Goal: Transaction & Acquisition: Obtain resource

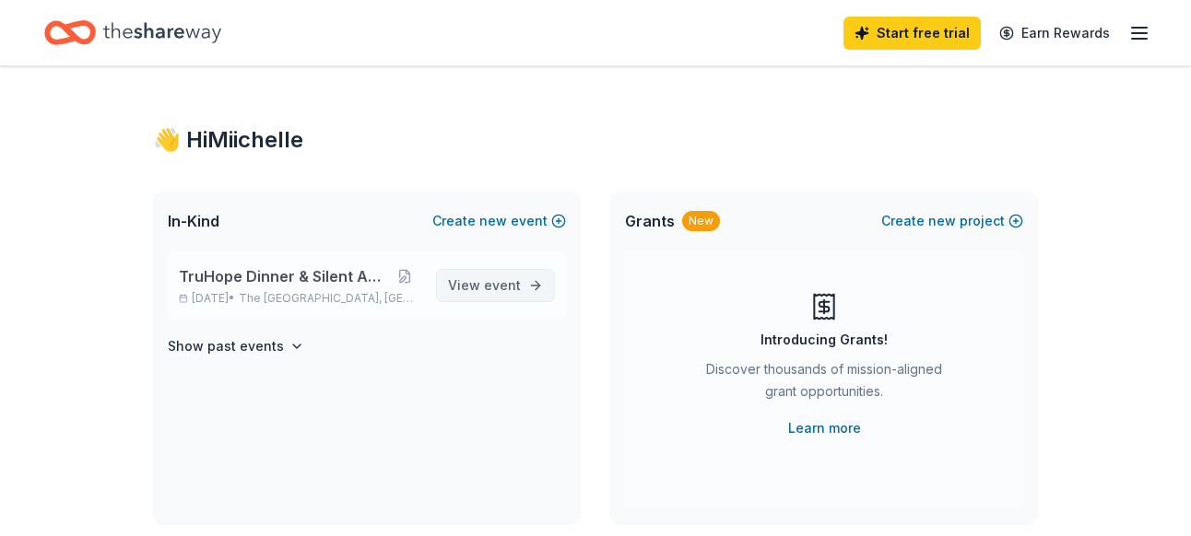
click at [486, 276] on span "View event" at bounding box center [484, 286] width 73 height 22
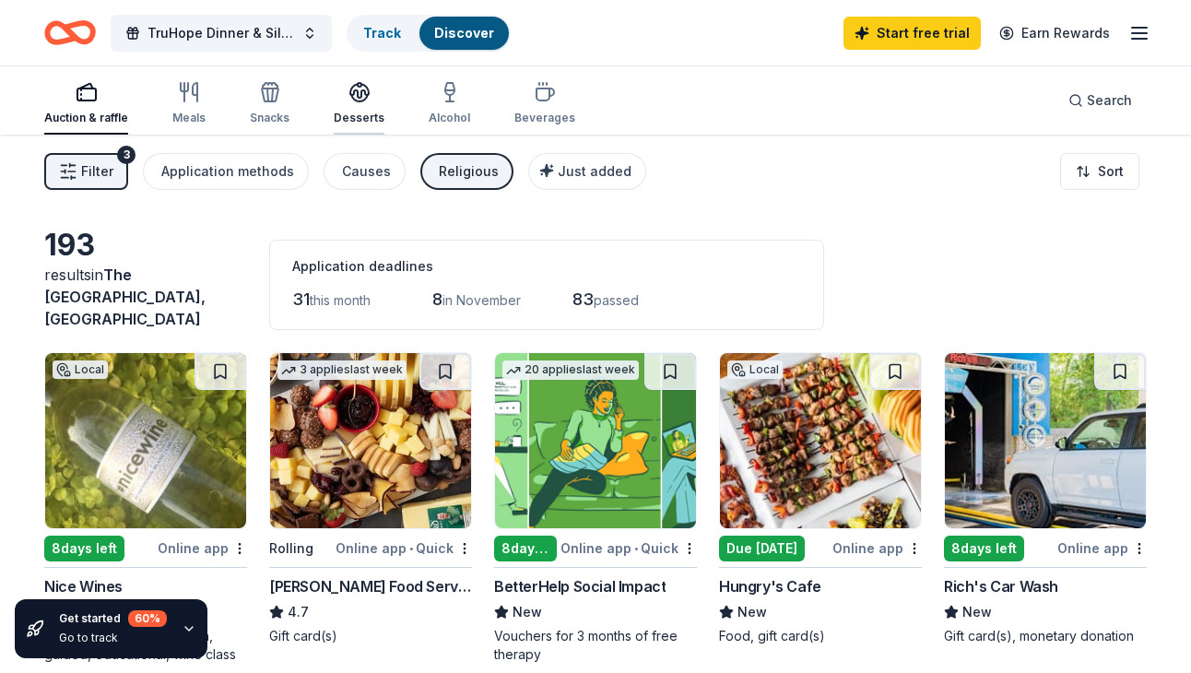
click at [354, 100] on icon "button" at bounding box center [359, 98] width 17 height 6
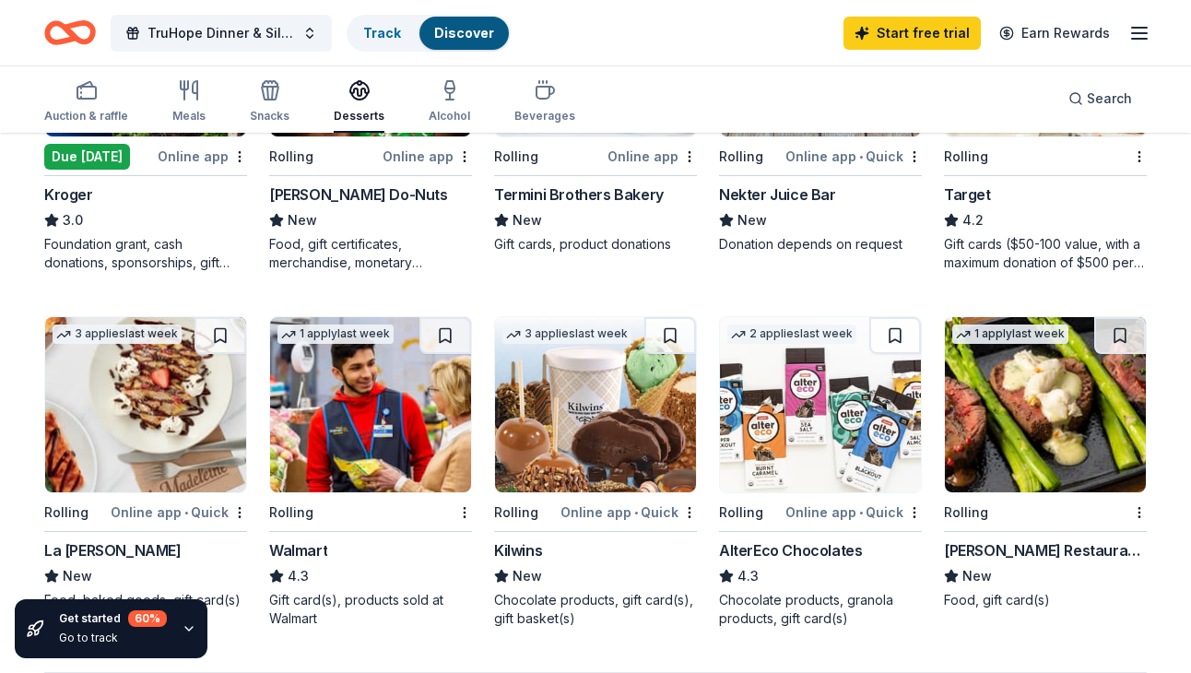
scroll to position [1106, 0]
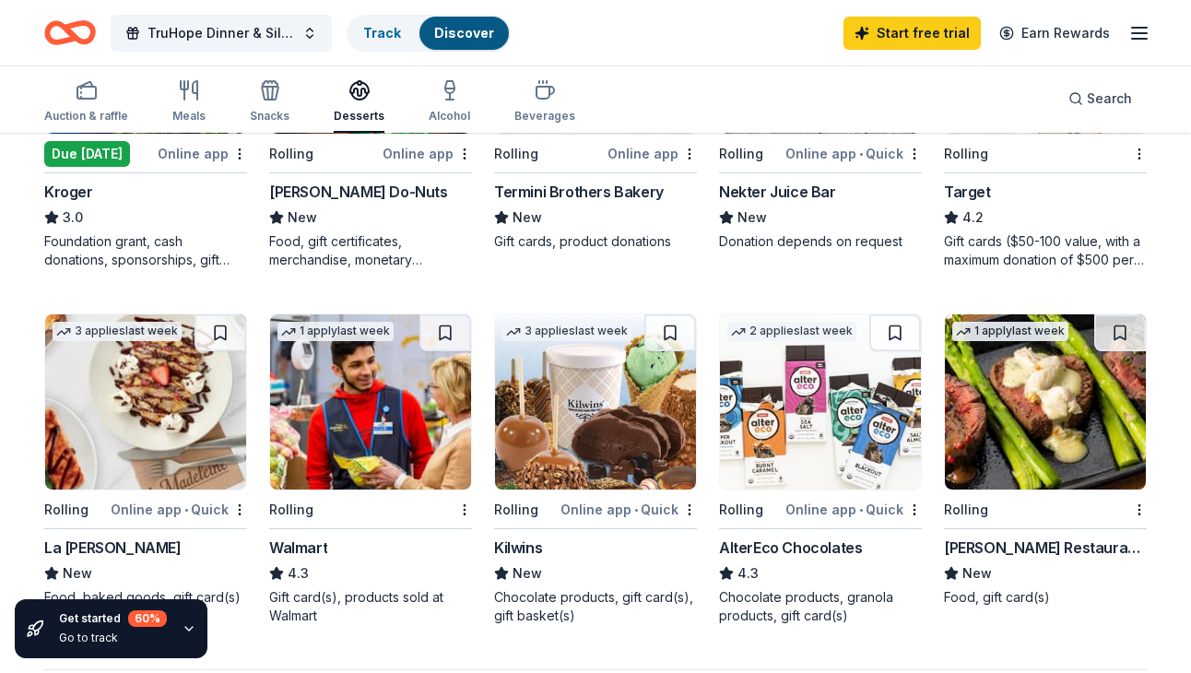
click at [357, 367] on img at bounding box center [370, 401] width 201 height 175
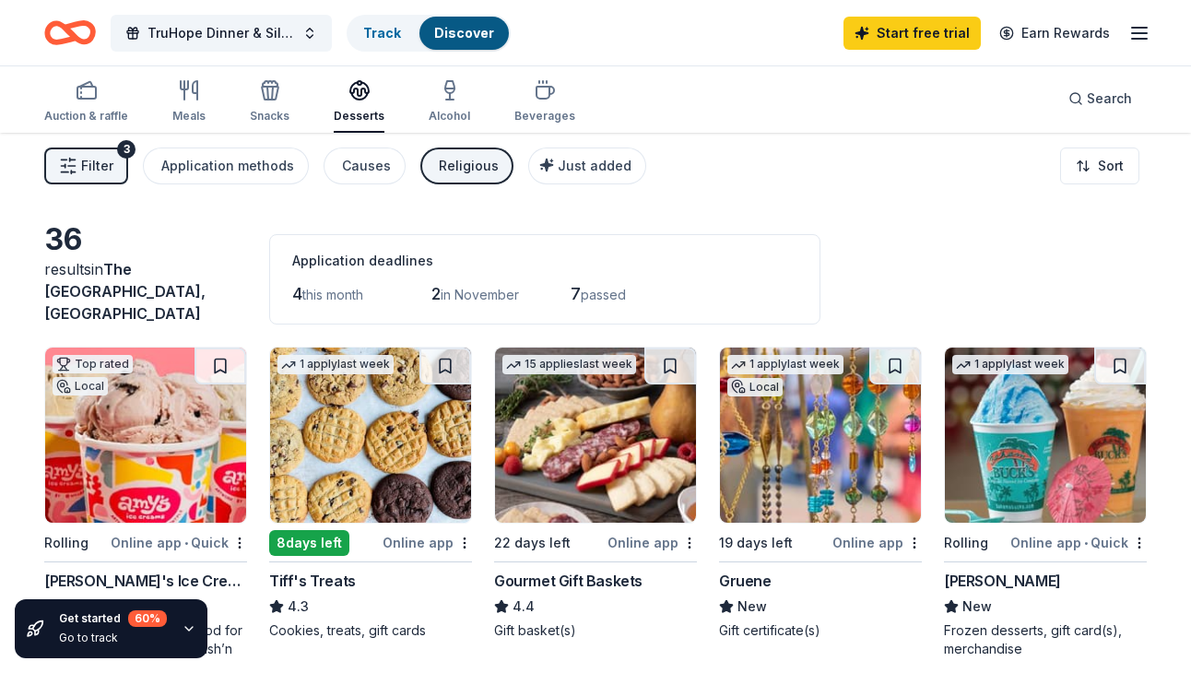
scroll to position [0, 0]
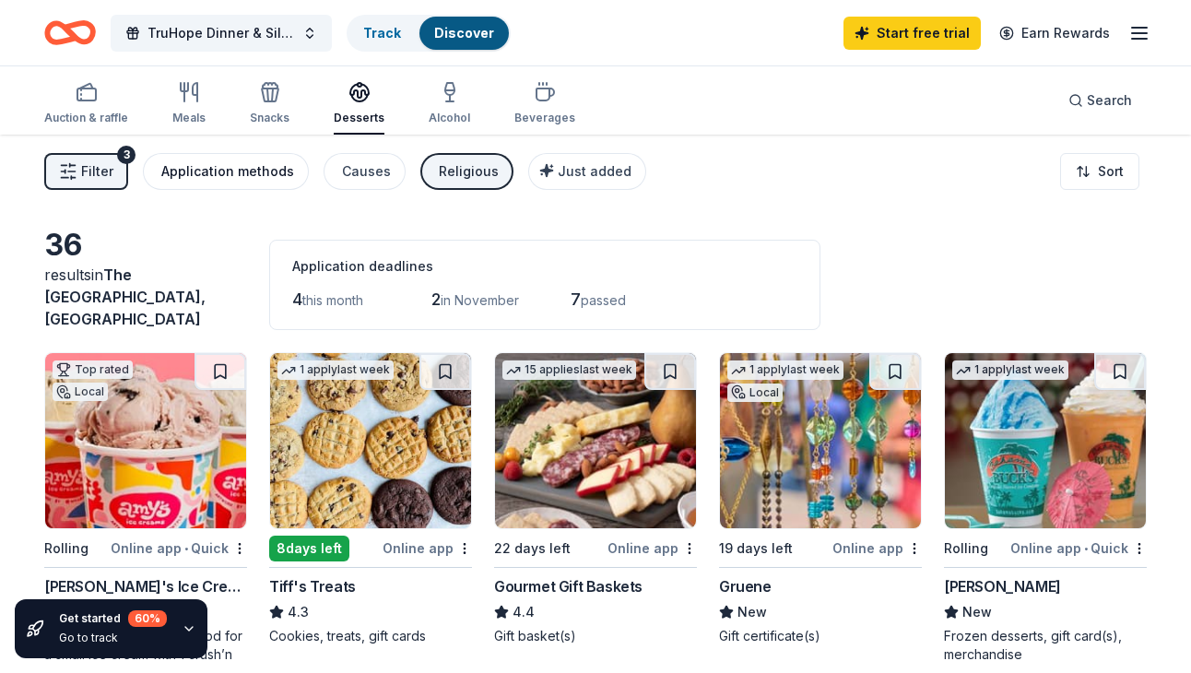
click at [198, 160] on div "Application methods" at bounding box center [227, 171] width 133 height 22
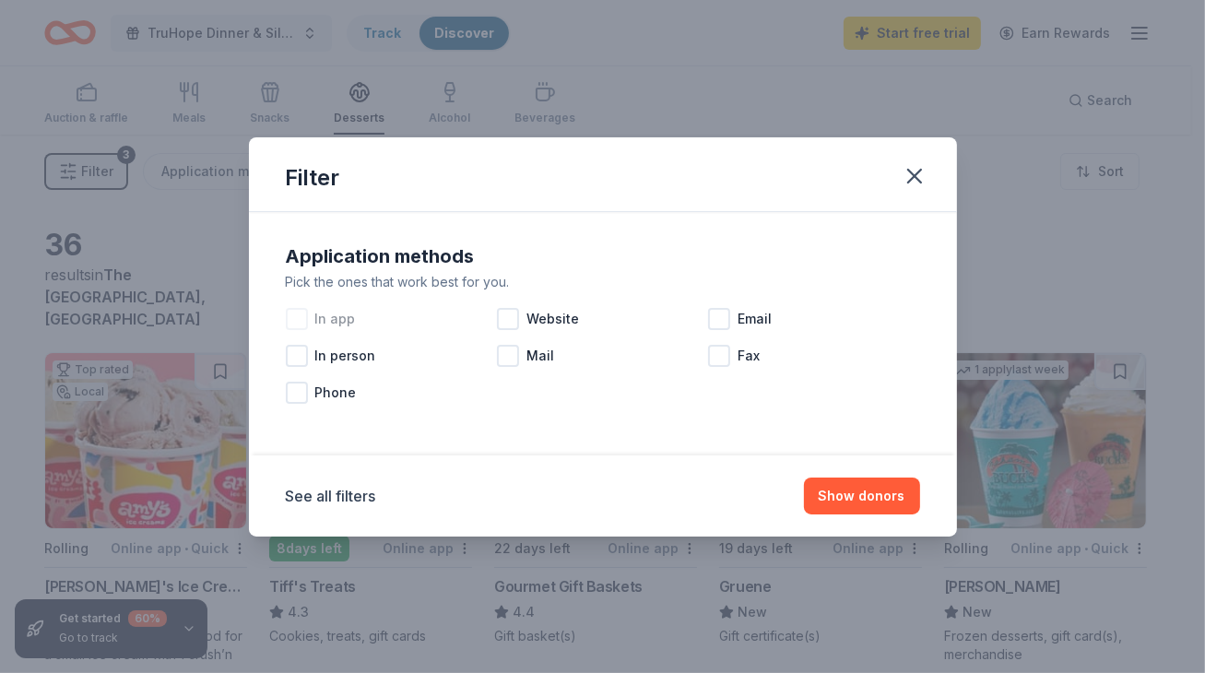
click at [297, 322] on div at bounding box center [297, 319] width 22 height 22
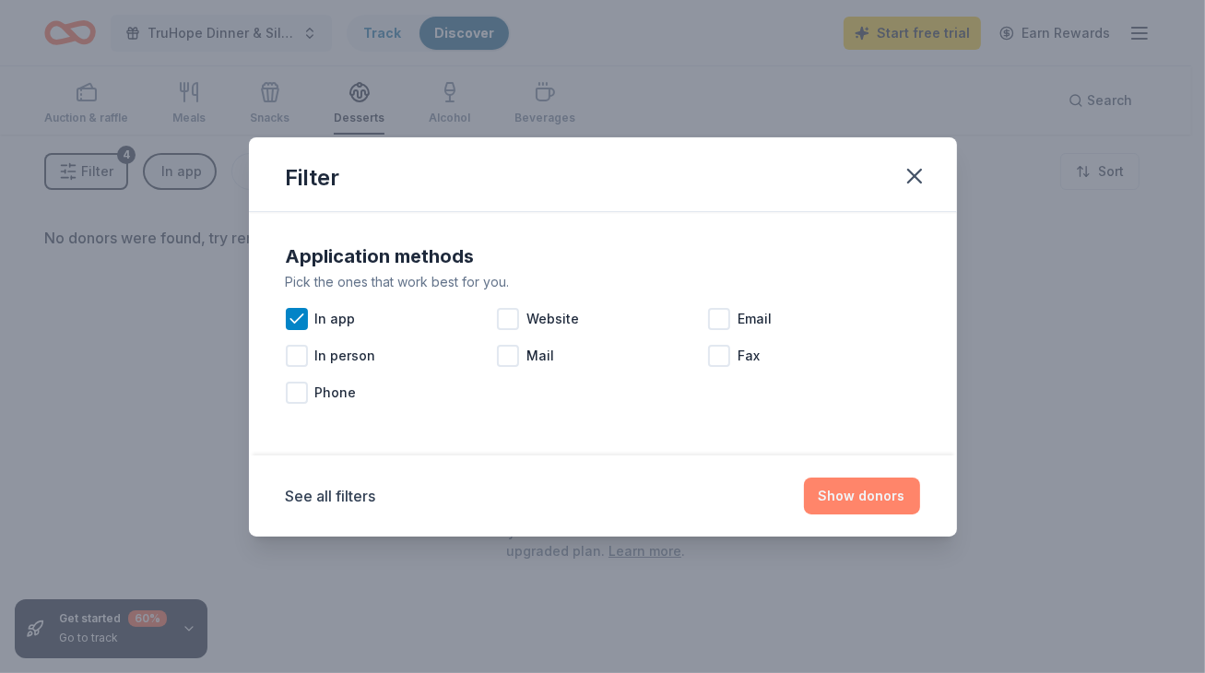
click at [847, 491] on button "Show donors" at bounding box center [862, 495] width 116 height 37
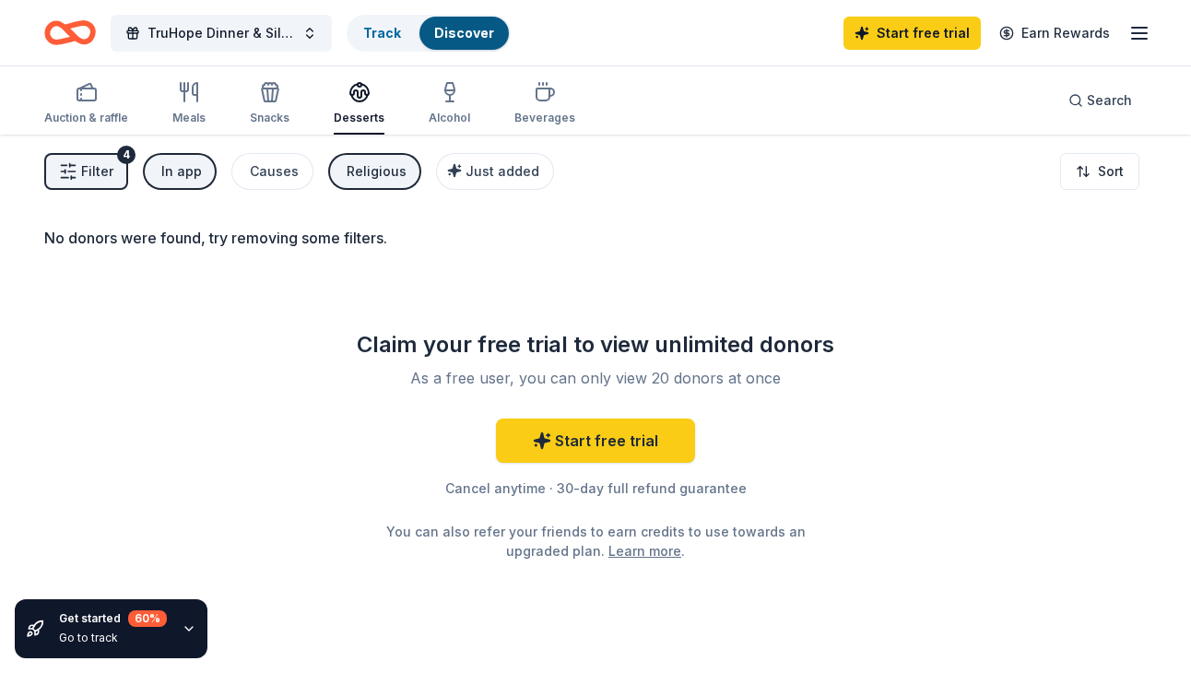
click at [173, 170] on div "In app" at bounding box center [181, 171] width 41 height 22
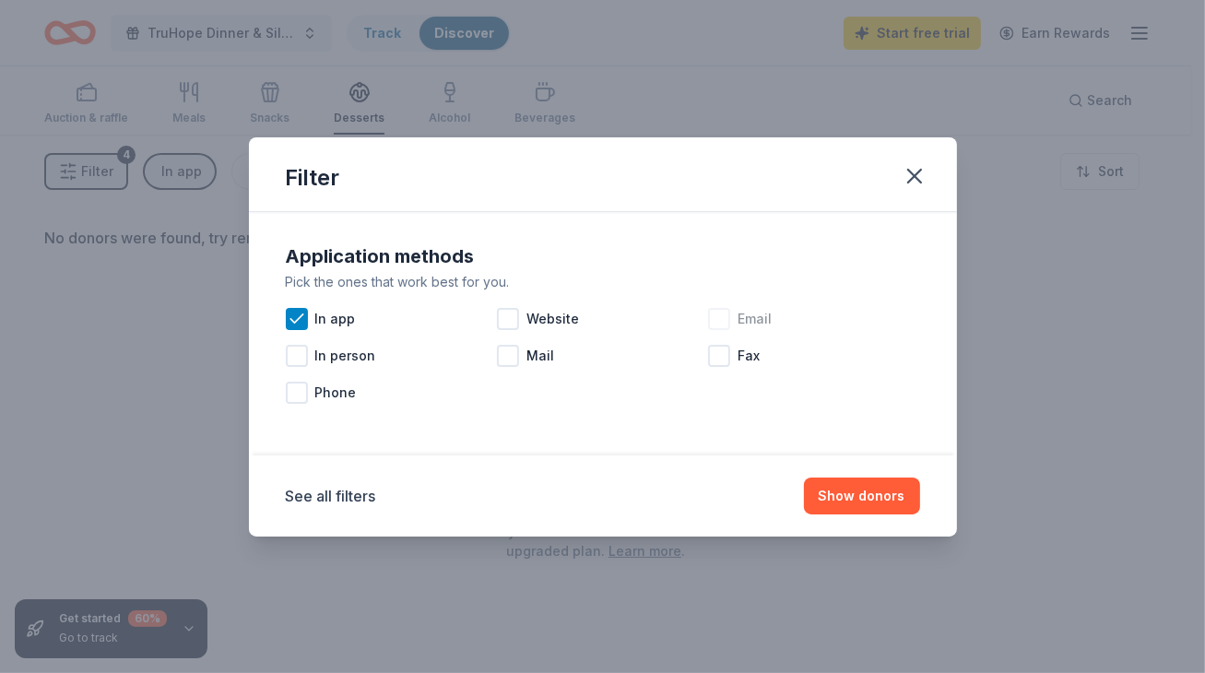
click at [719, 324] on div at bounding box center [719, 319] width 22 height 22
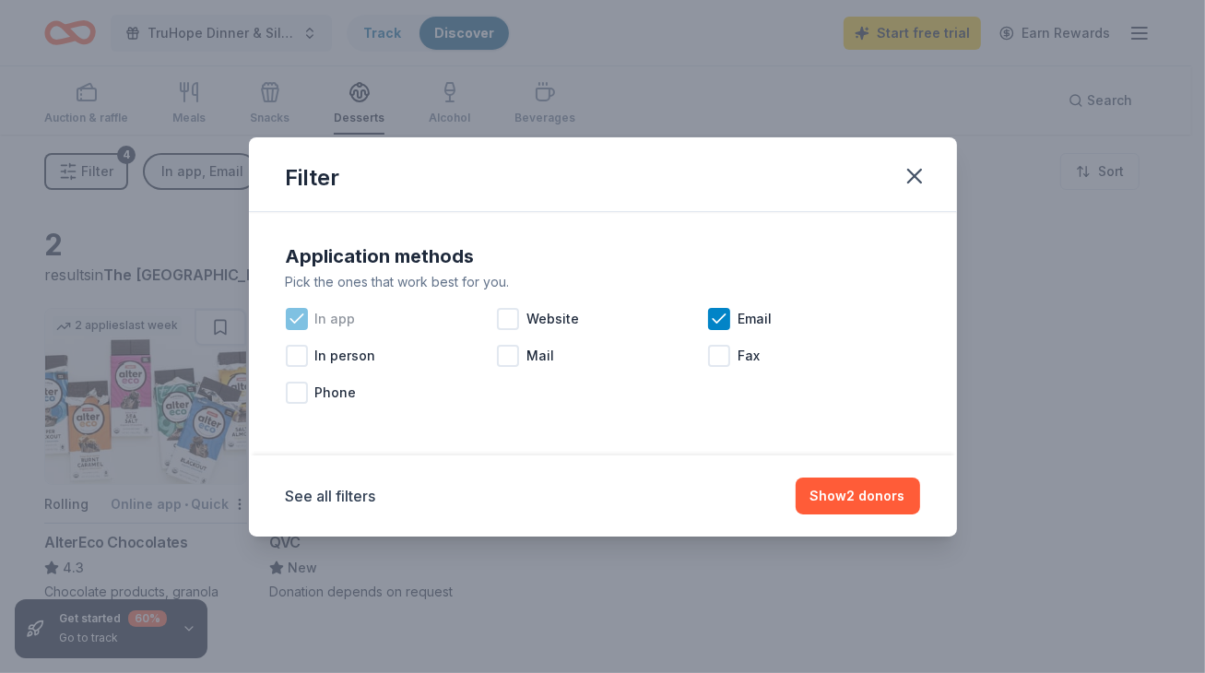
click at [290, 320] on icon at bounding box center [297, 319] width 18 height 18
click at [862, 496] on button "Show 2 donors" at bounding box center [857, 495] width 124 height 37
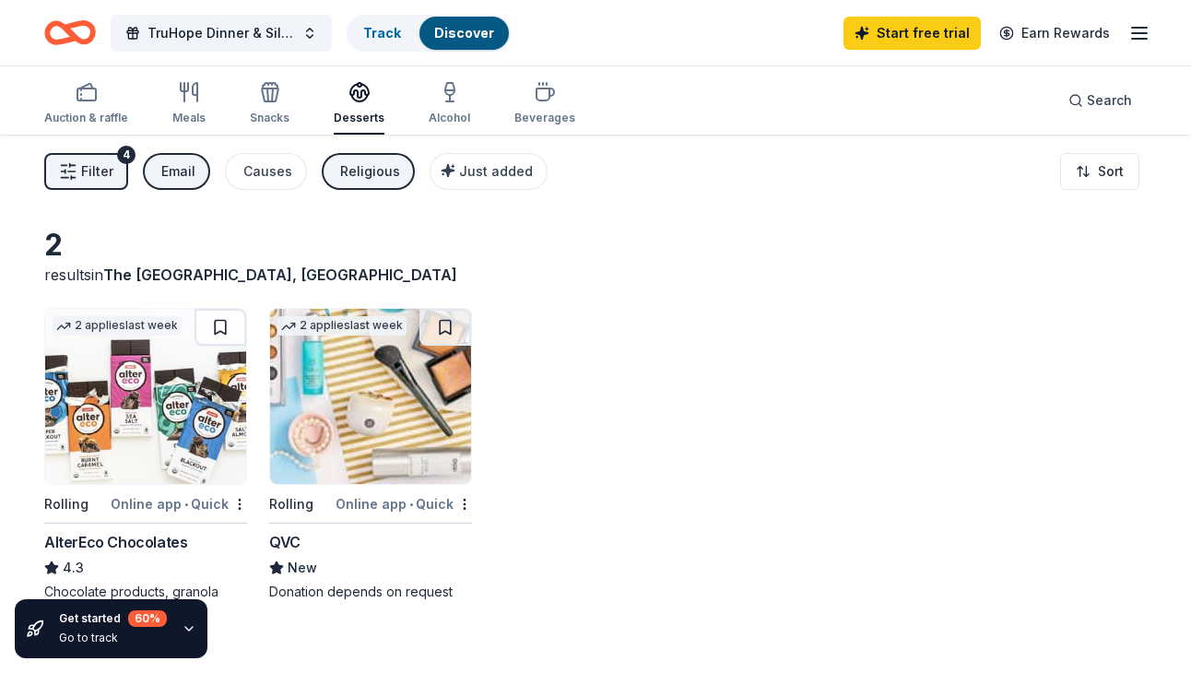
click at [185, 171] on div "Email" at bounding box center [178, 171] width 34 height 22
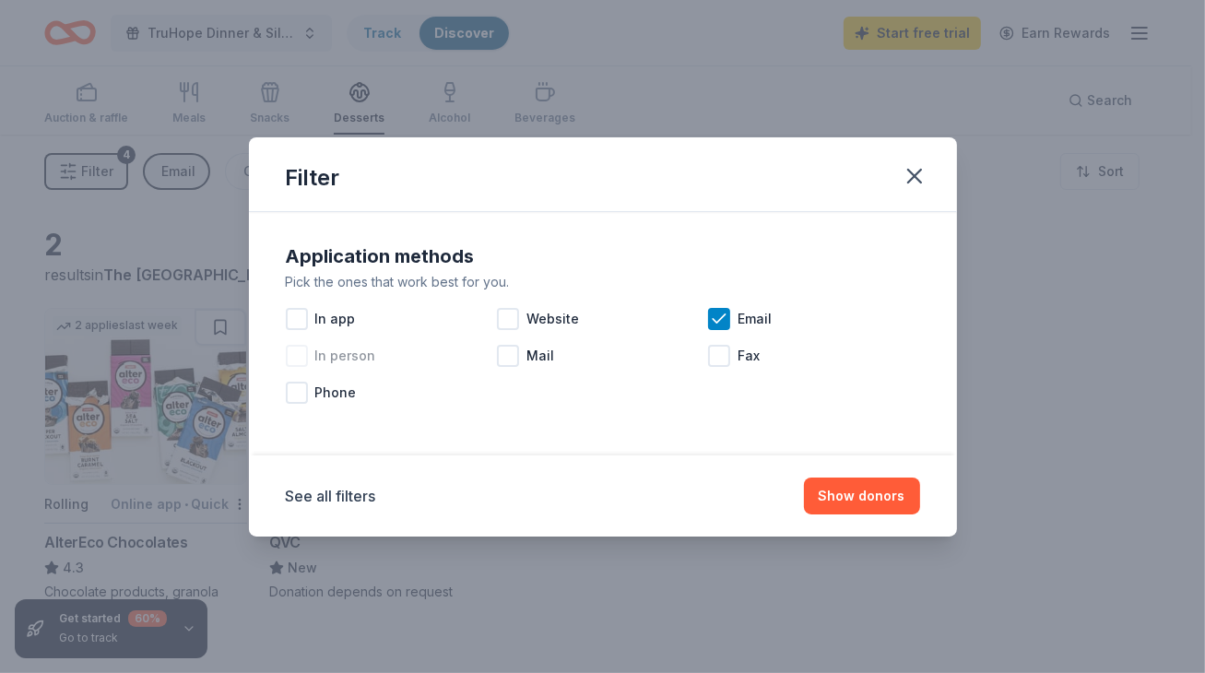
click at [296, 359] on div at bounding box center [297, 356] width 22 height 22
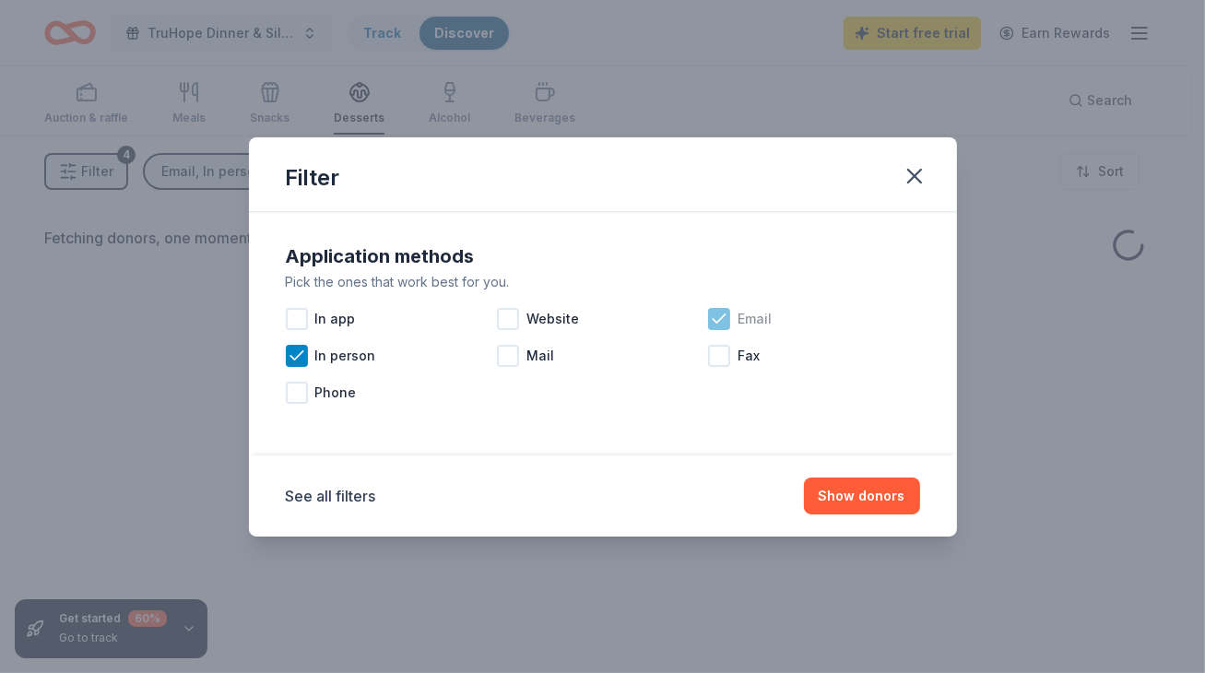
click at [722, 316] on icon at bounding box center [719, 318] width 12 height 8
click at [850, 488] on button "Show donors" at bounding box center [862, 495] width 116 height 37
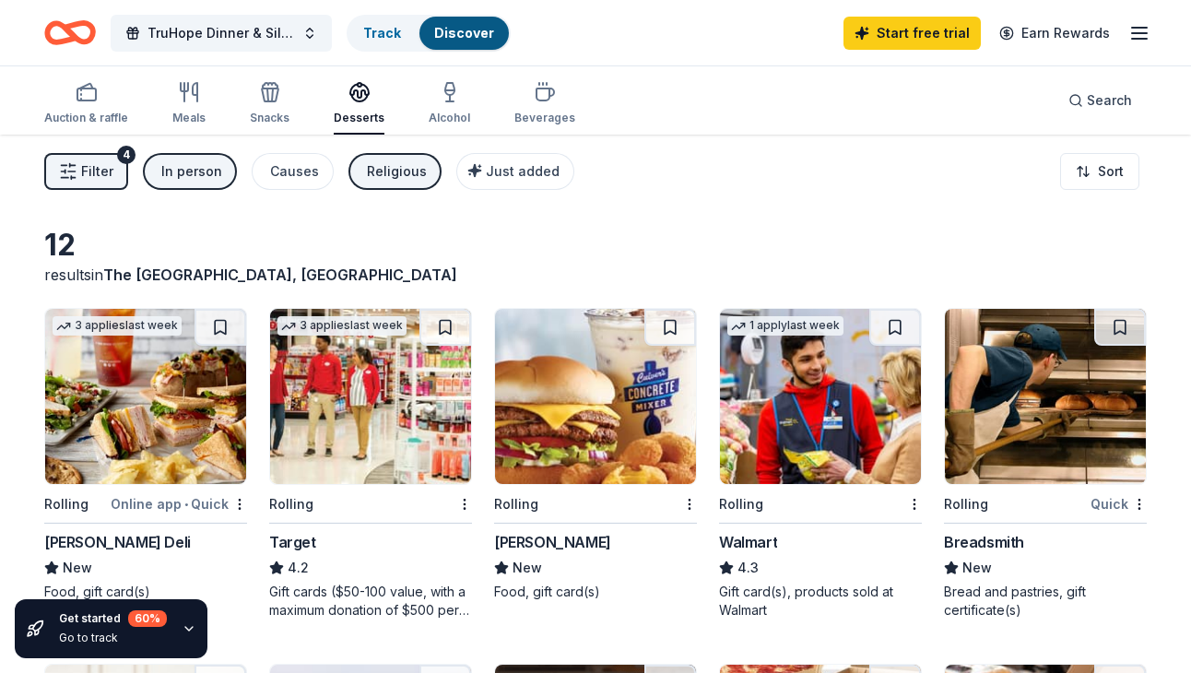
click at [78, 170] on button "Filter 4" at bounding box center [86, 171] width 84 height 37
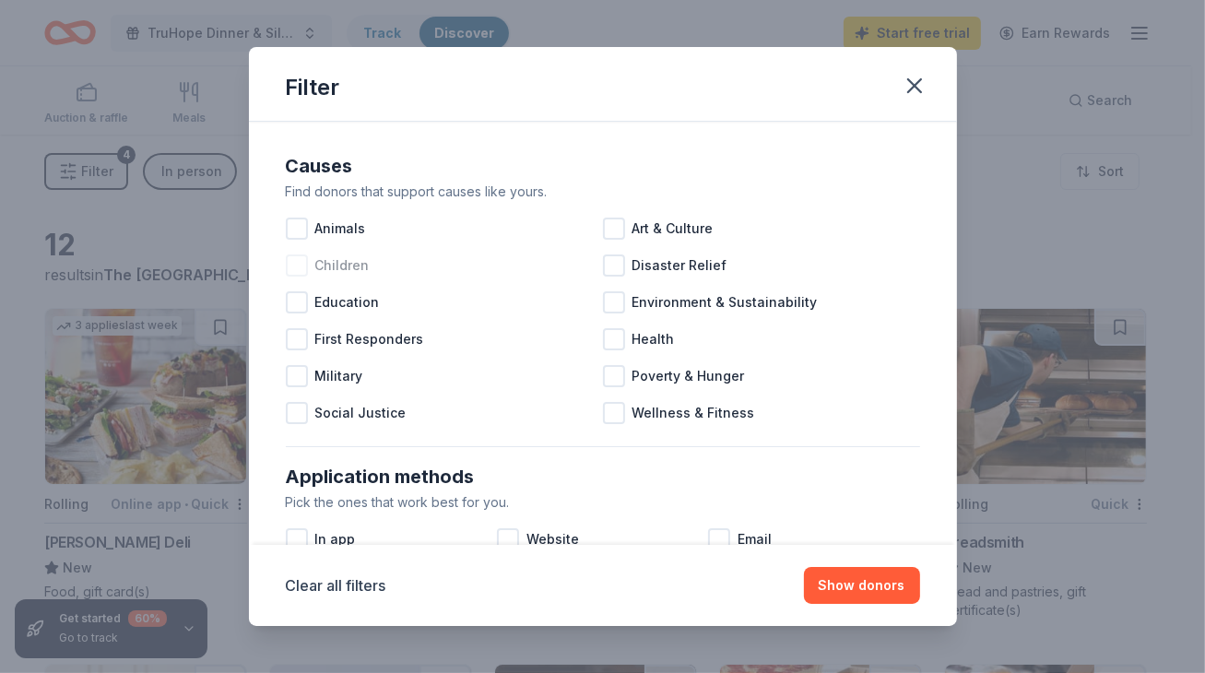
click at [290, 263] on div at bounding box center [297, 265] width 22 height 22
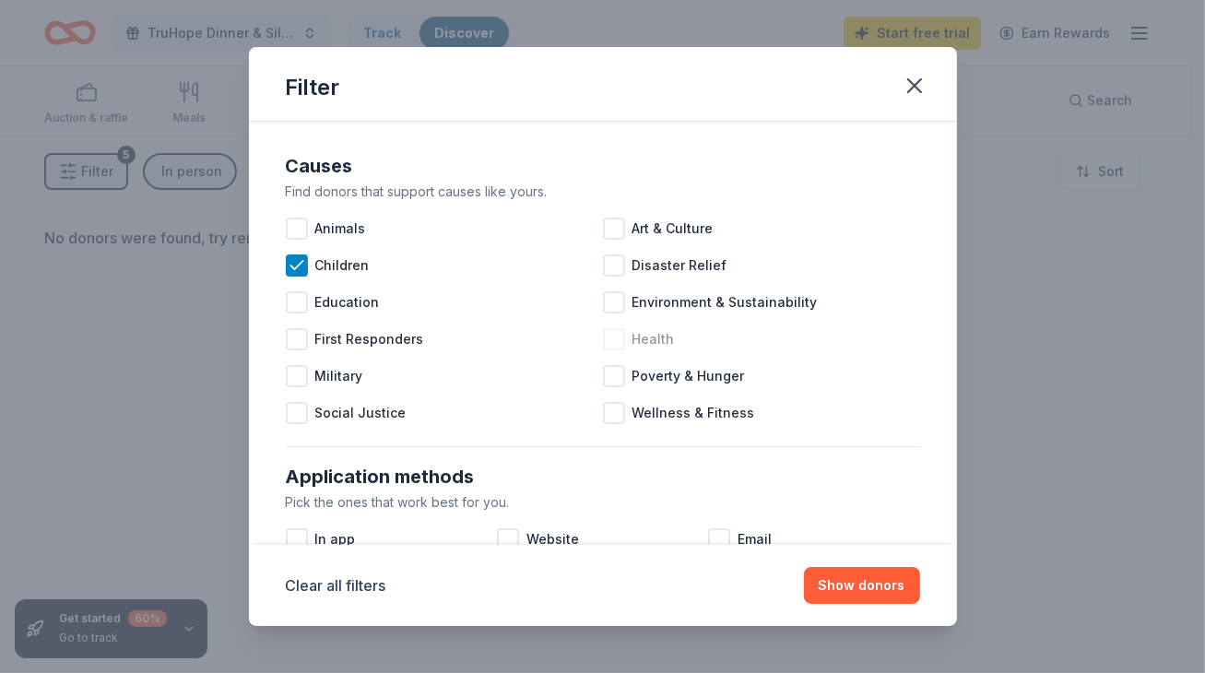
click at [609, 336] on div at bounding box center [614, 339] width 22 height 22
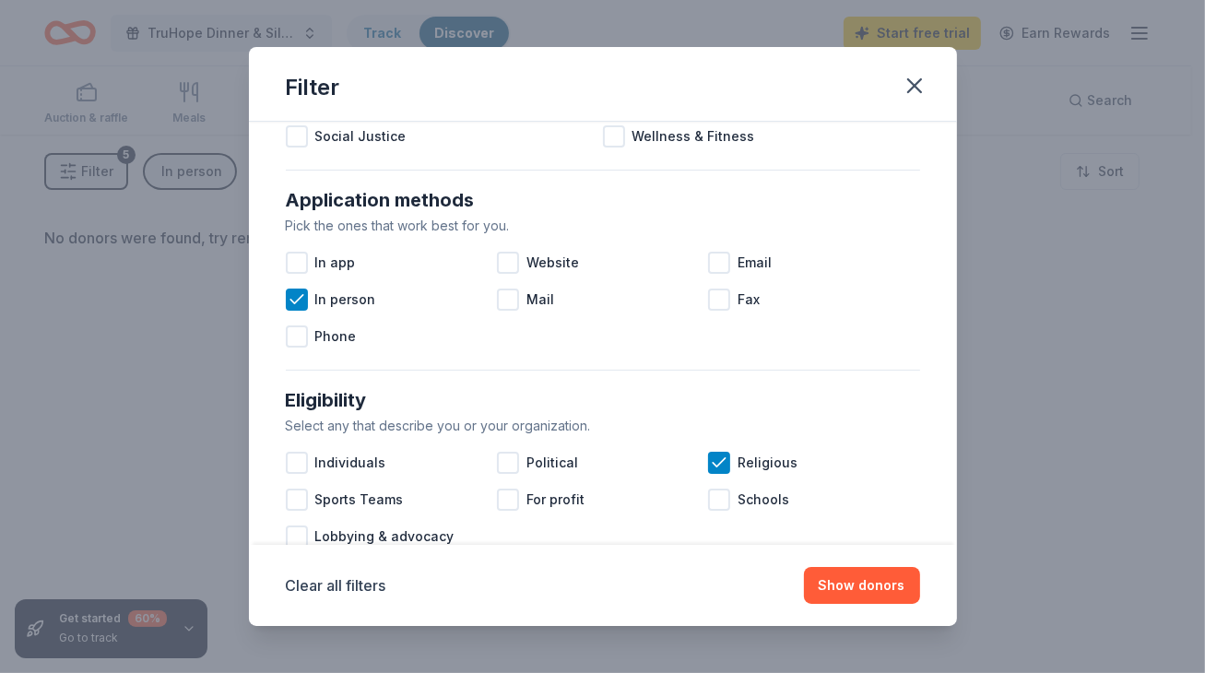
scroll to position [277, 0]
click at [288, 291] on icon at bounding box center [297, 299] width 18 height 18
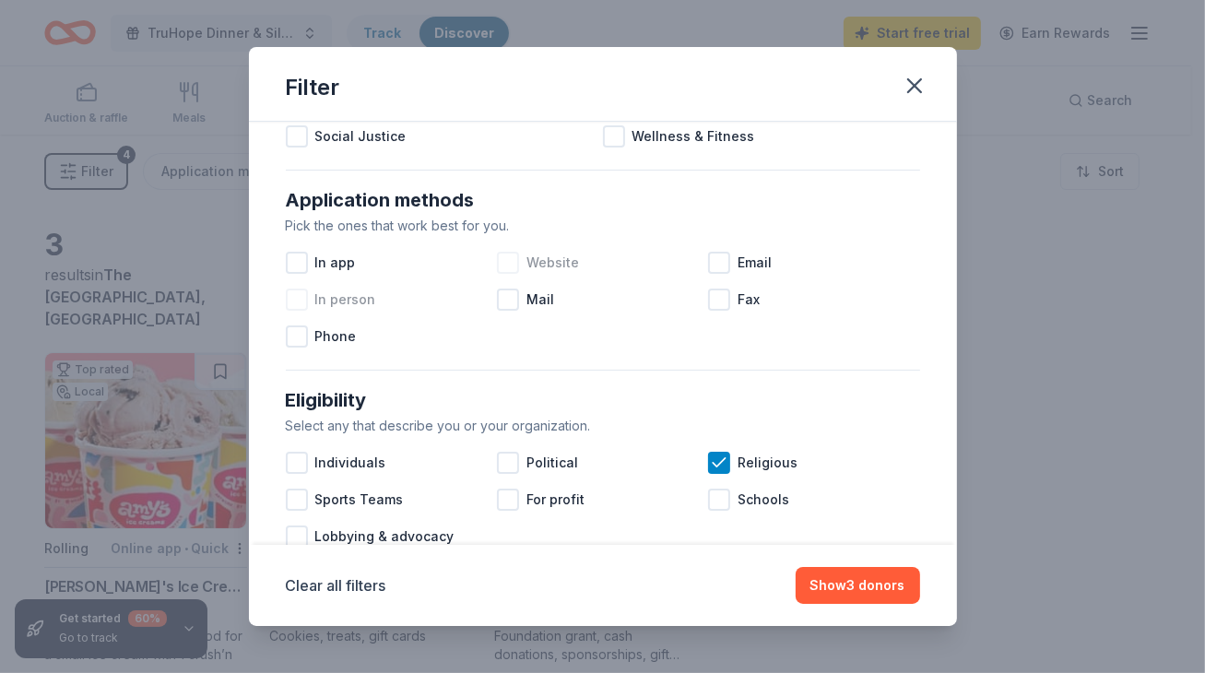
click at [498, 264] on div at bounding box center [508, 263] width 22 height 22
click at [714, 264] on div at bounding box center [719, 263] width 22 height 22
click at [291, 336] on div at bounding box center [297, 336] width 22 height 22
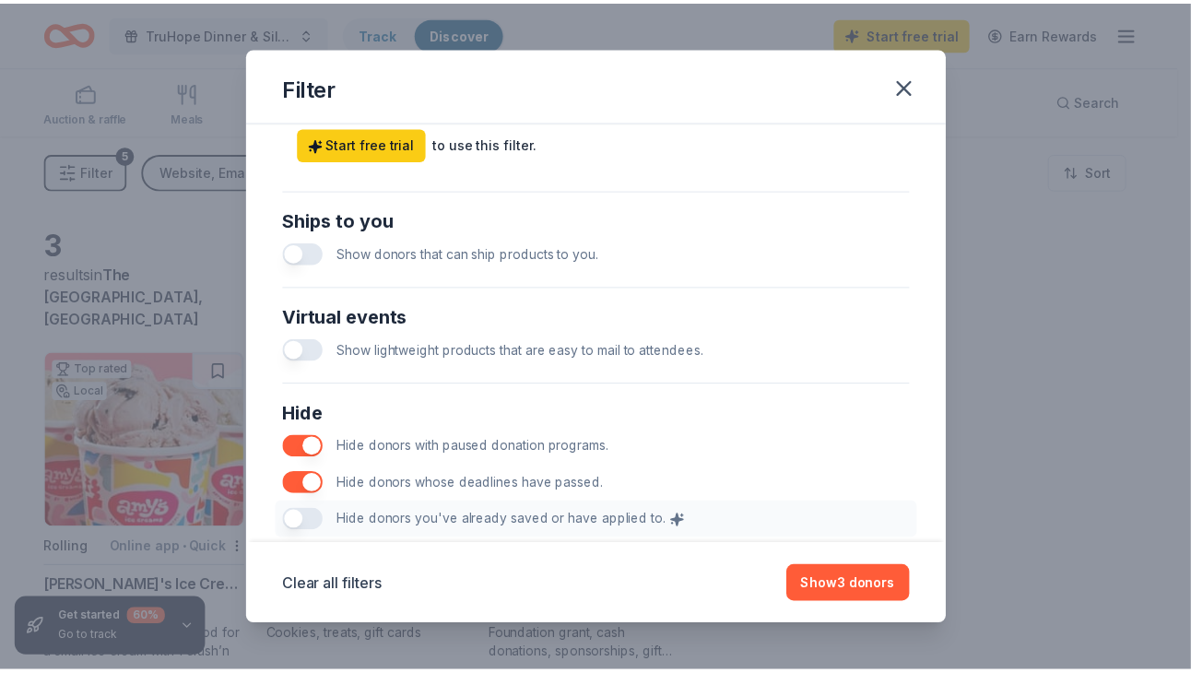
scroll to position [915, 0]
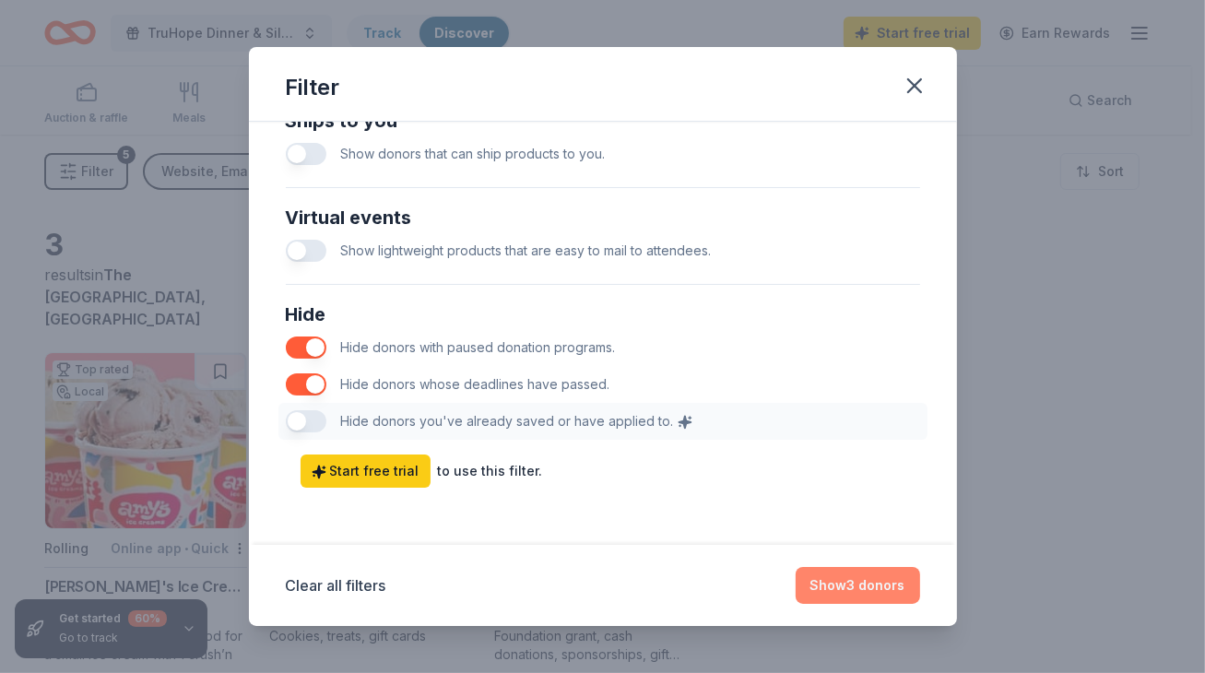
click at [853, 536] on button "Show 3 donors" at bounding box center [857, 585] width 124 height 37
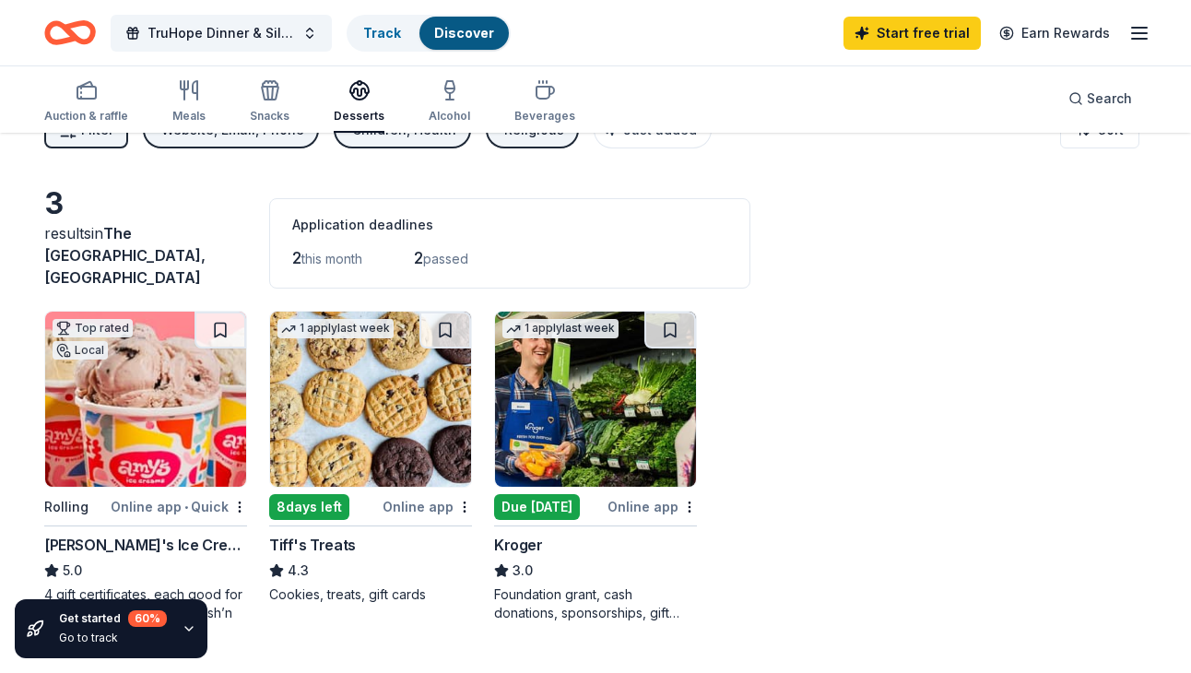
scroll to position [92, 0]
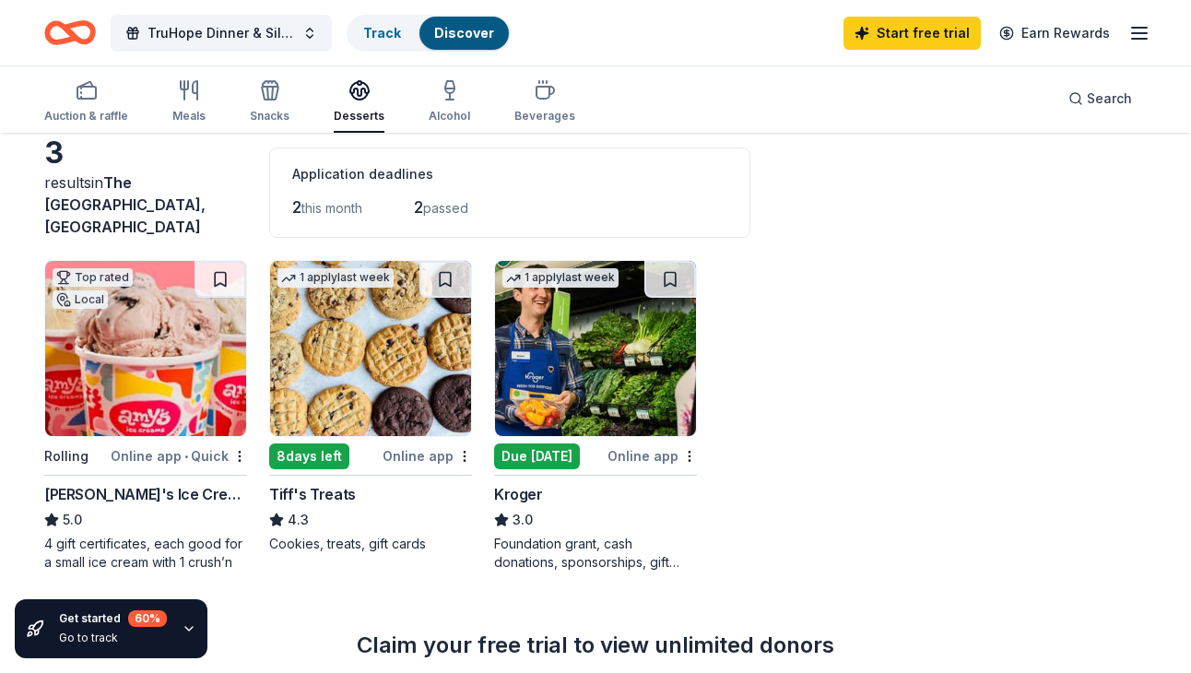
click at [549, 302] on img at bounding box center [595, 348] width 201 height 175
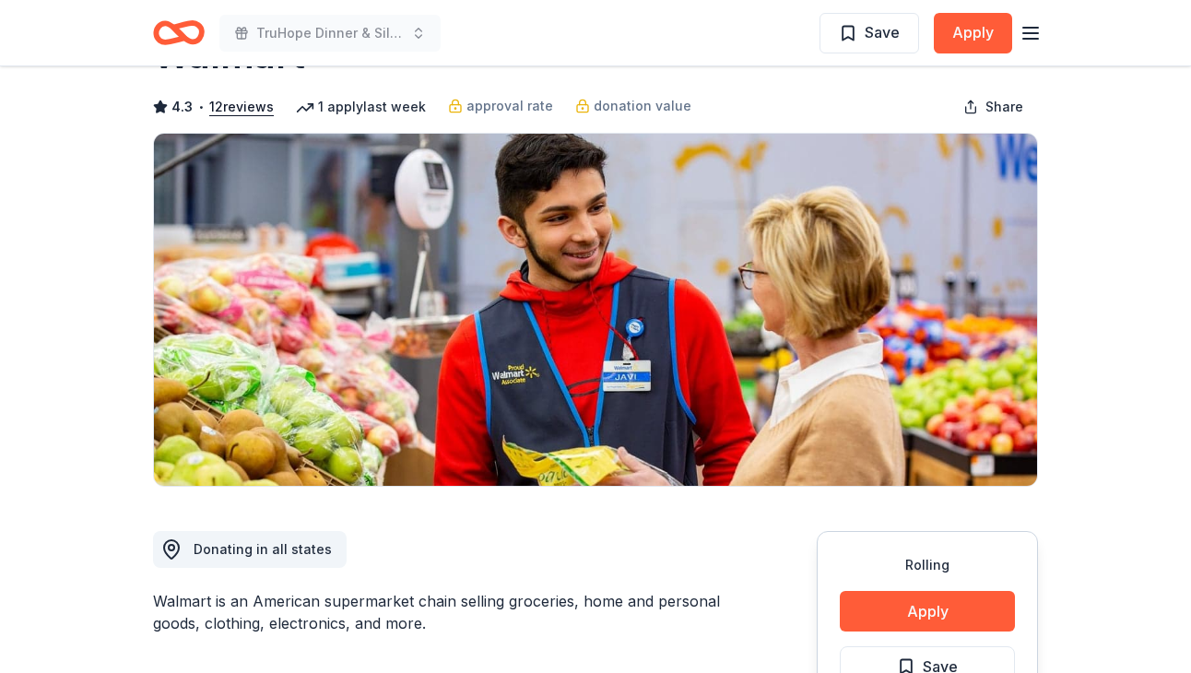
scroll to position [277, 0]
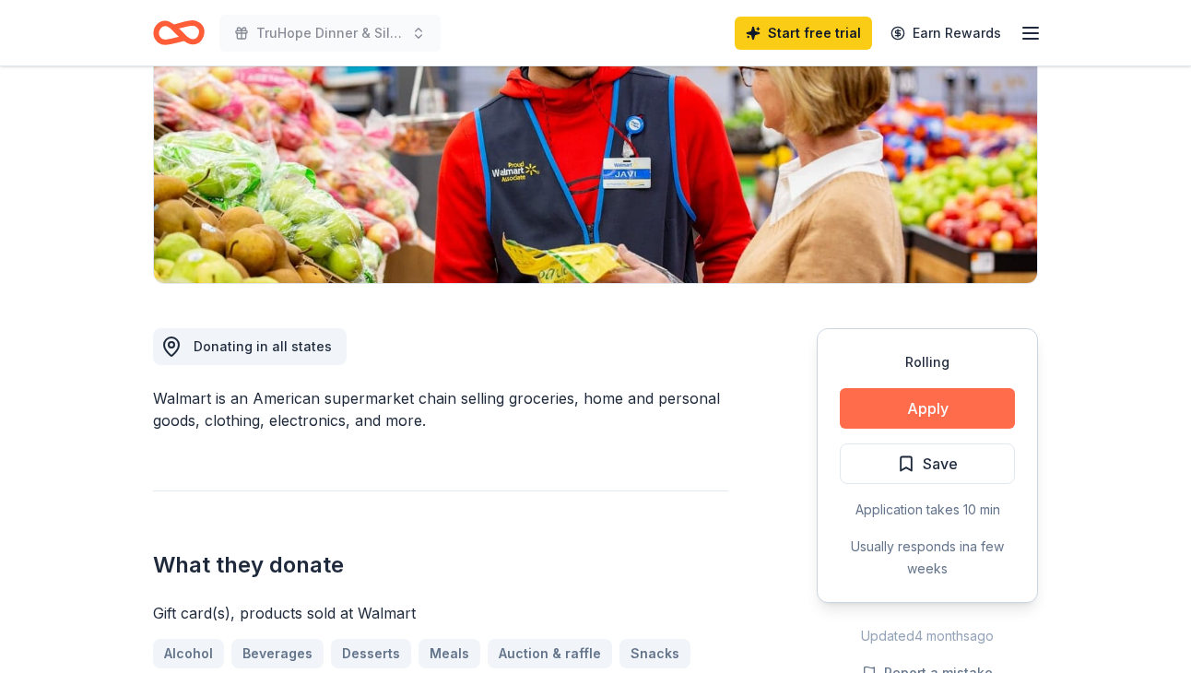
click at [937, 410] on button "Apply" at bounding box center [927, 408] width 175 height 41
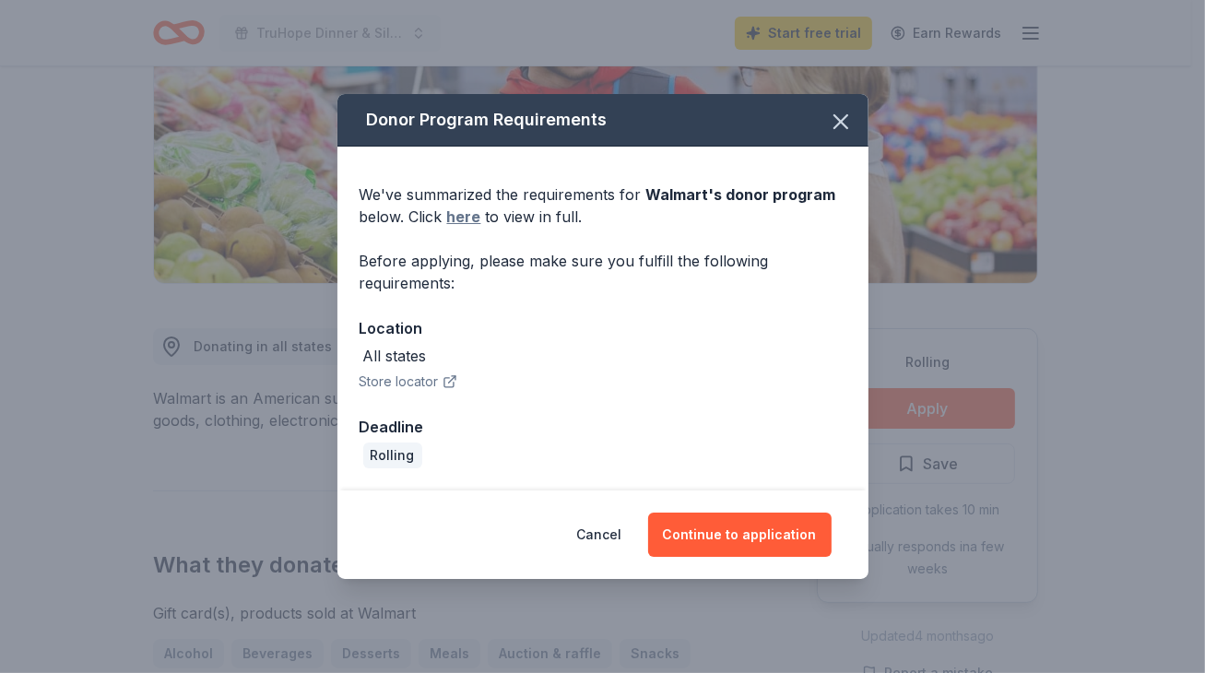
click at [457, 215] on link "here" at bounding box center [464, 217] width 34 height 22
click at [835, 115] on icon "button" at bounding box center [841, 122] width 26 height 26
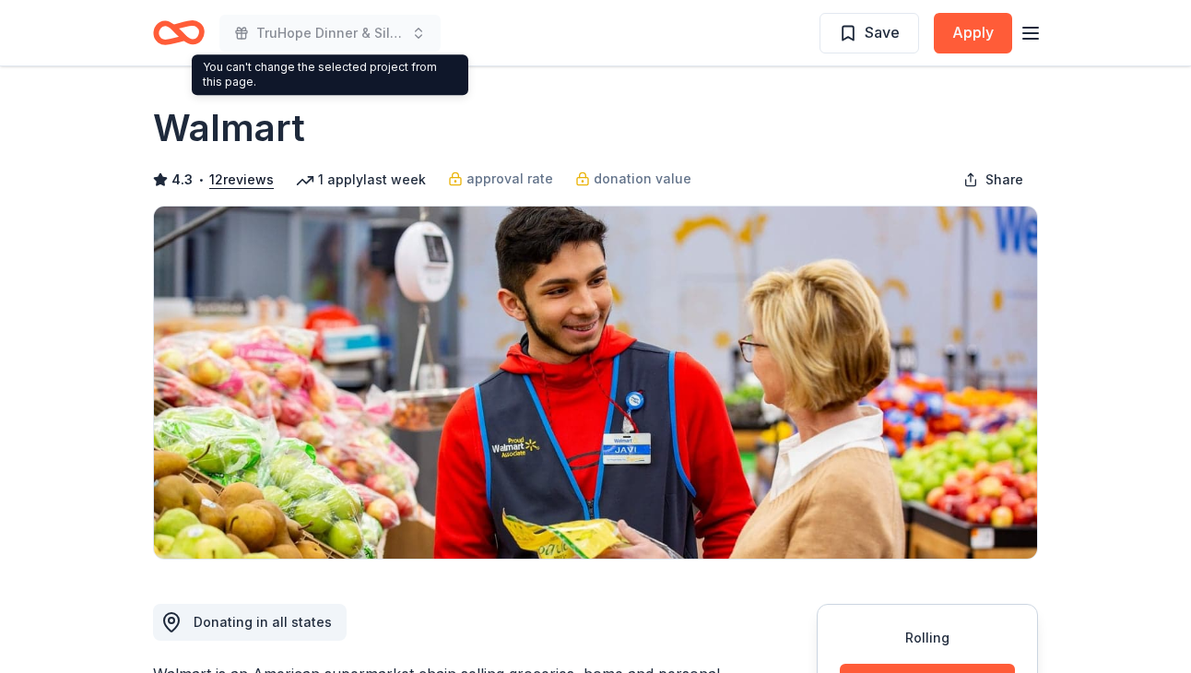
scroll to position [0, 0]
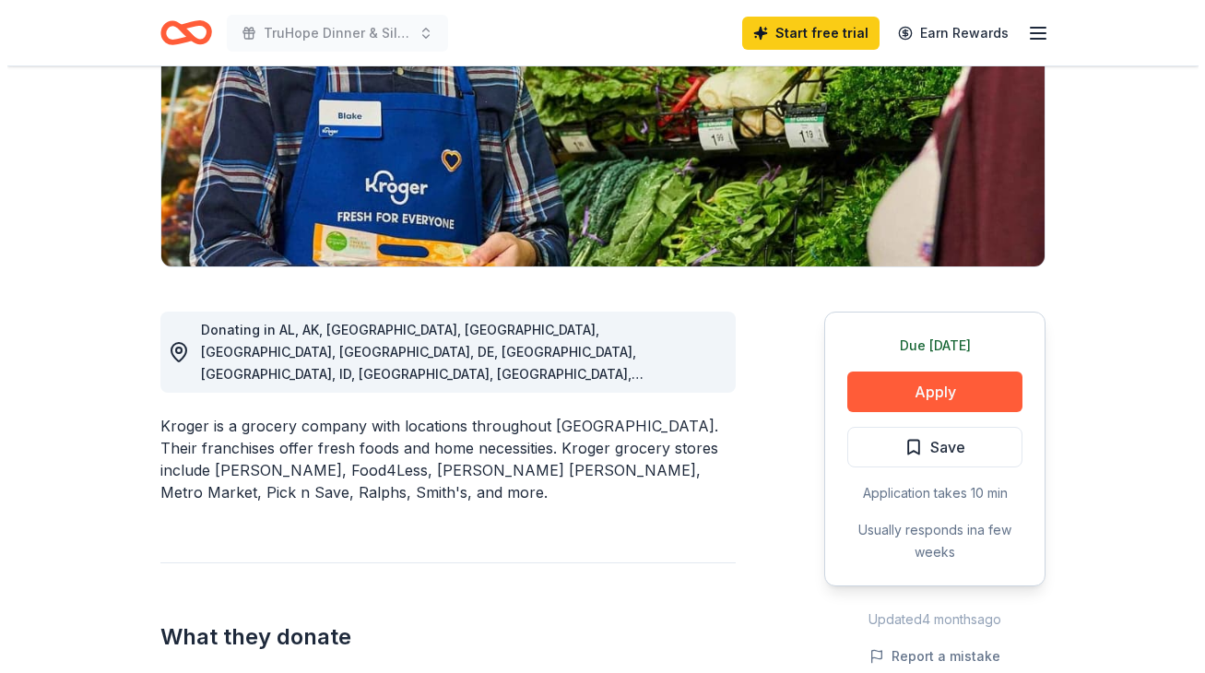
scroll to position [369, 0]
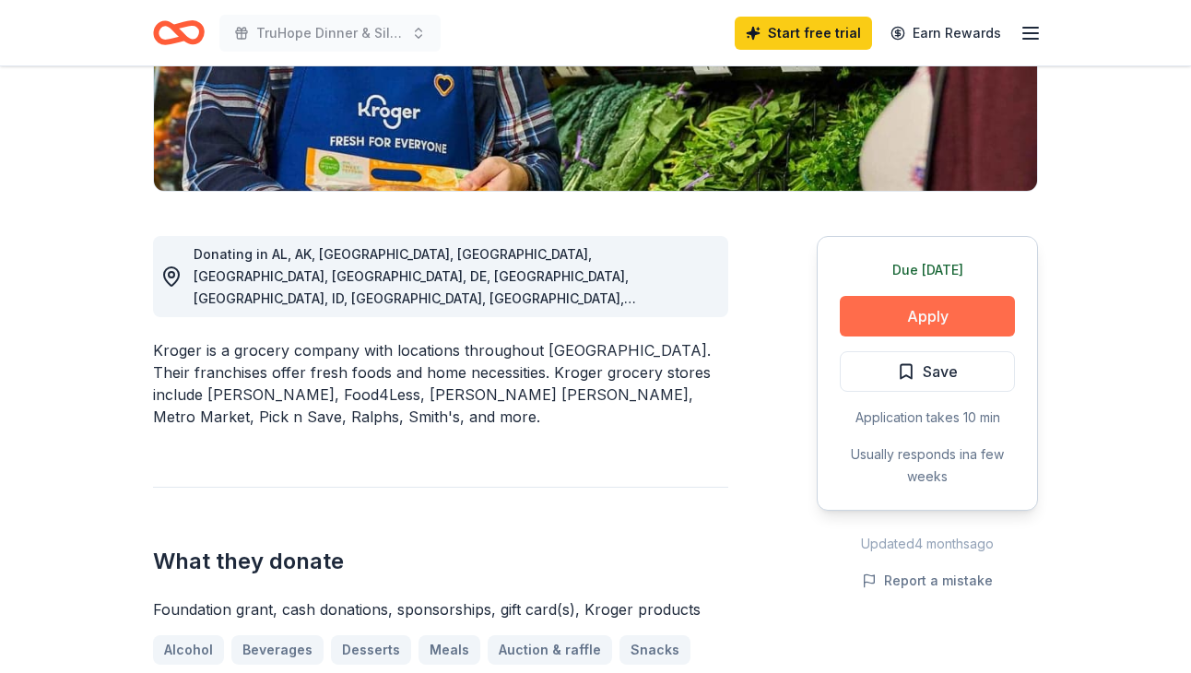
click at [940, 316] on button "Apply" at bounding box center [927, 316] width 175 height 41
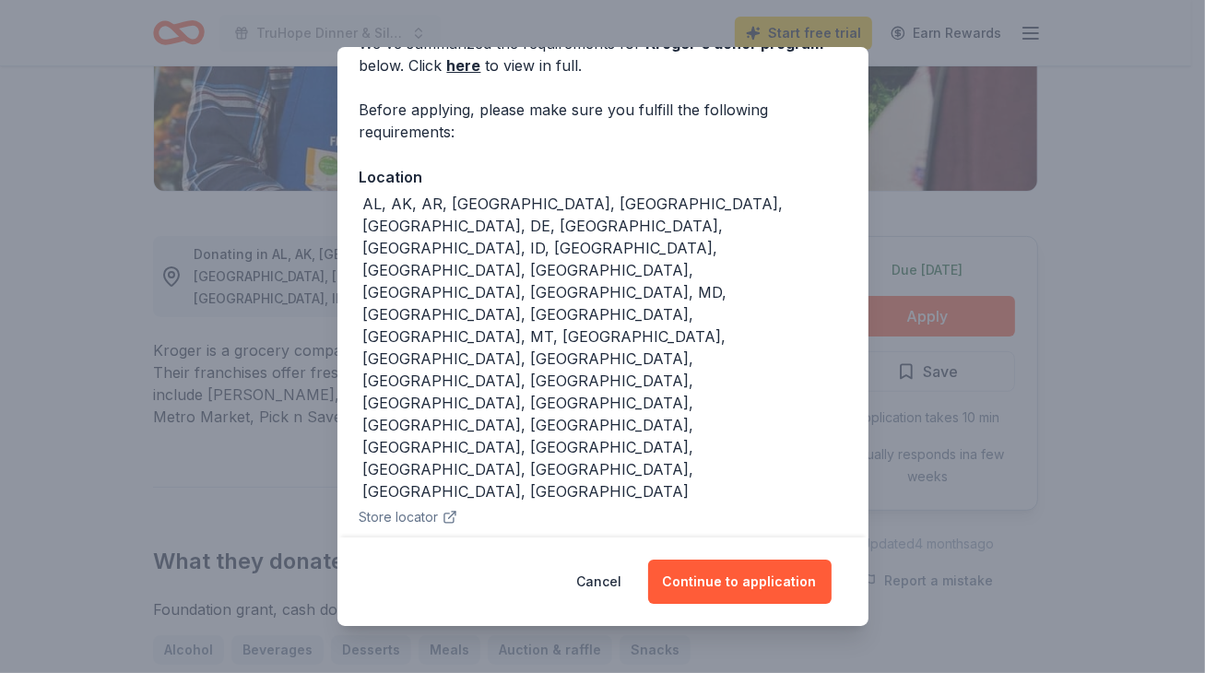
scroll to position [116, 0]
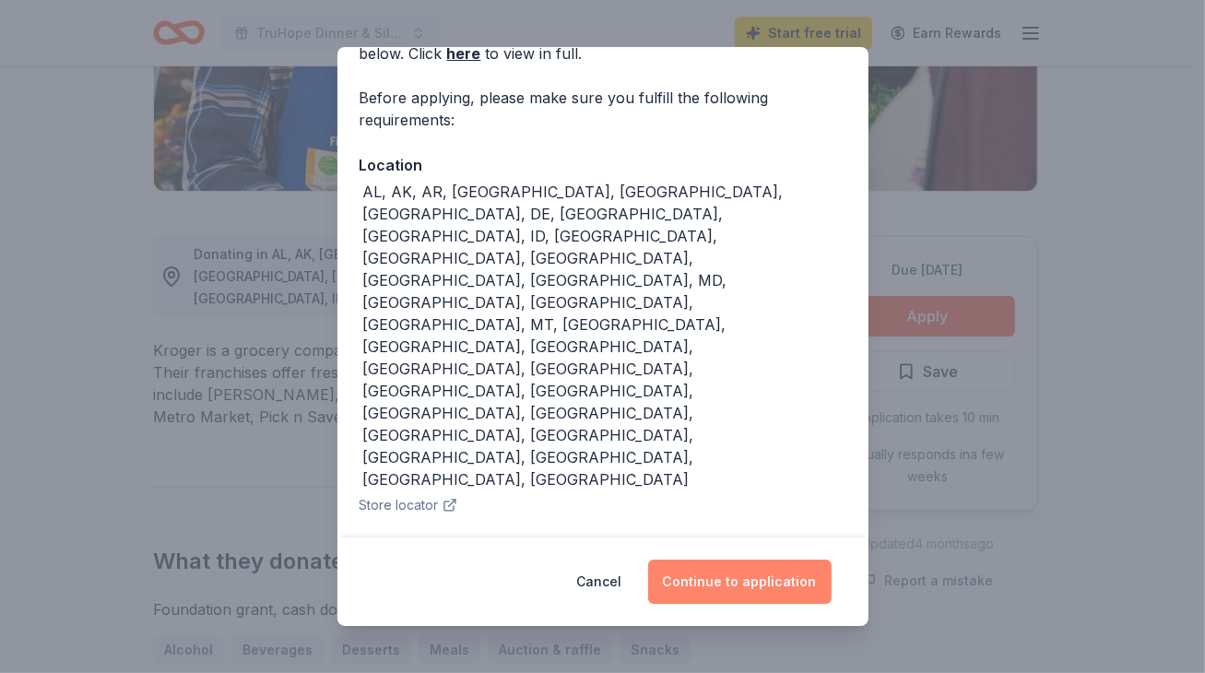
click at [729, 590] on button "Continue to application" at bounding box center [739, 582] width 183 height 44
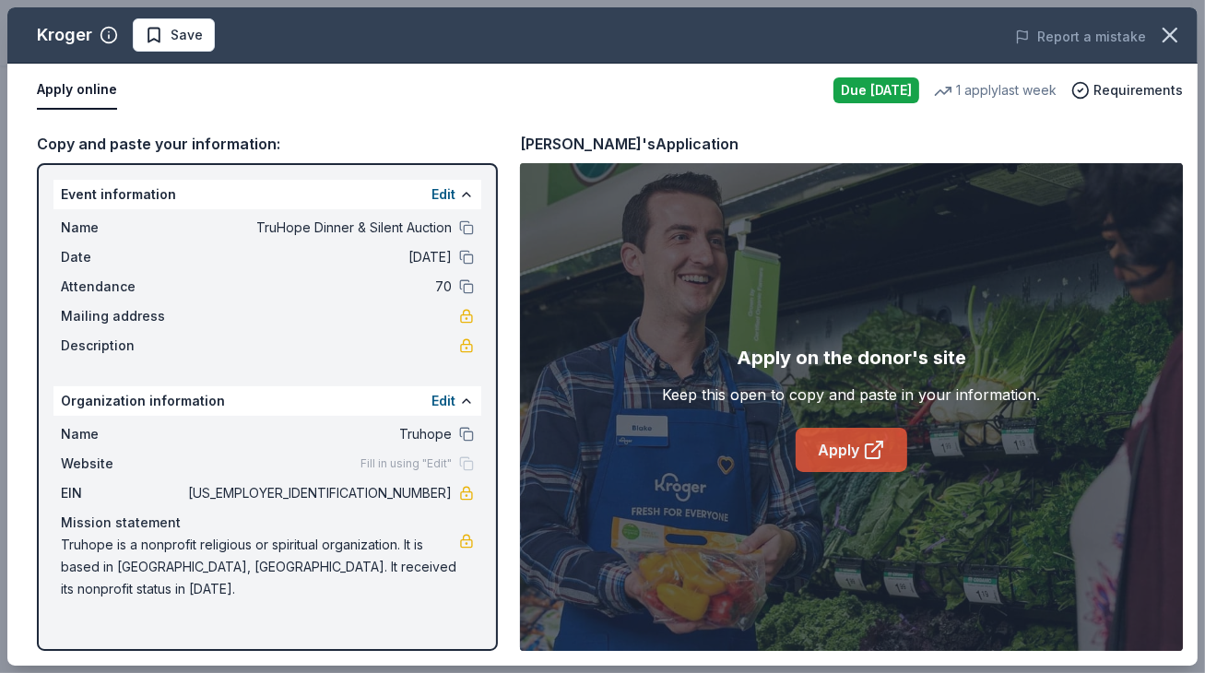
click at [848, 443] on link "Apply" at bounding box center [851, 450] width 112 height 44
